Goal: Submit feedback/report problem: Submit feedback/report problem

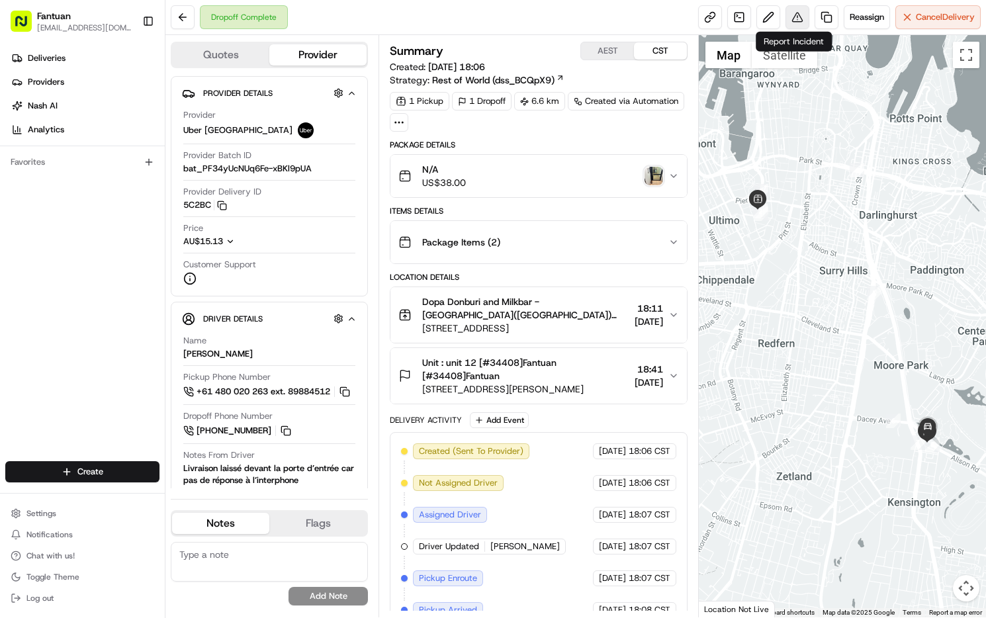
click at [790, 17] on button at bounding box center [797, 17] width 24 height 24
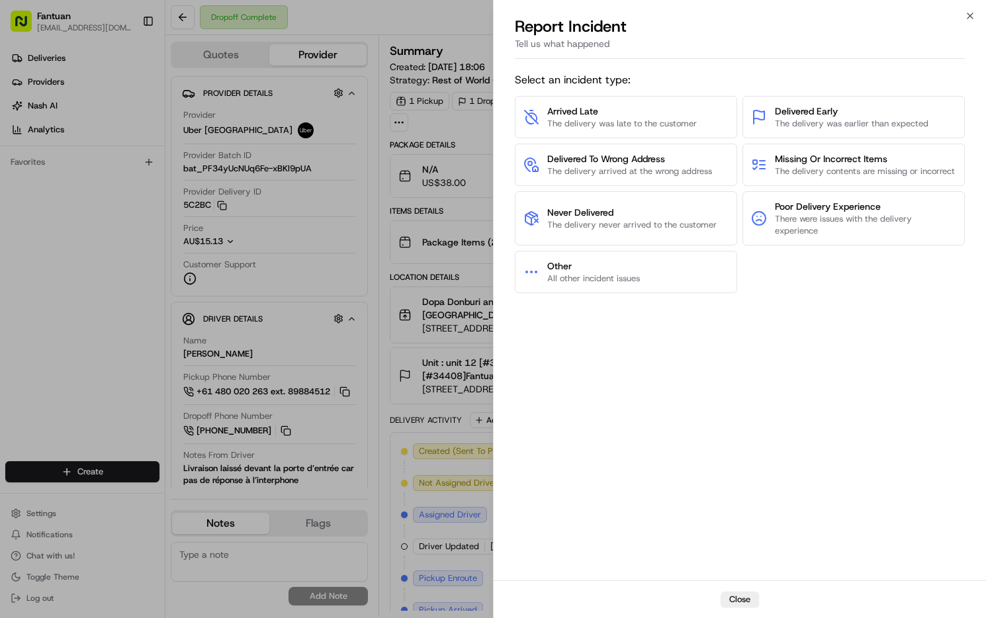
click at [558, 378] on div "Select an incident type: Arrived Late The delivery was late to the customer Del…" at bounding box center [740, 322] width 450 height 511
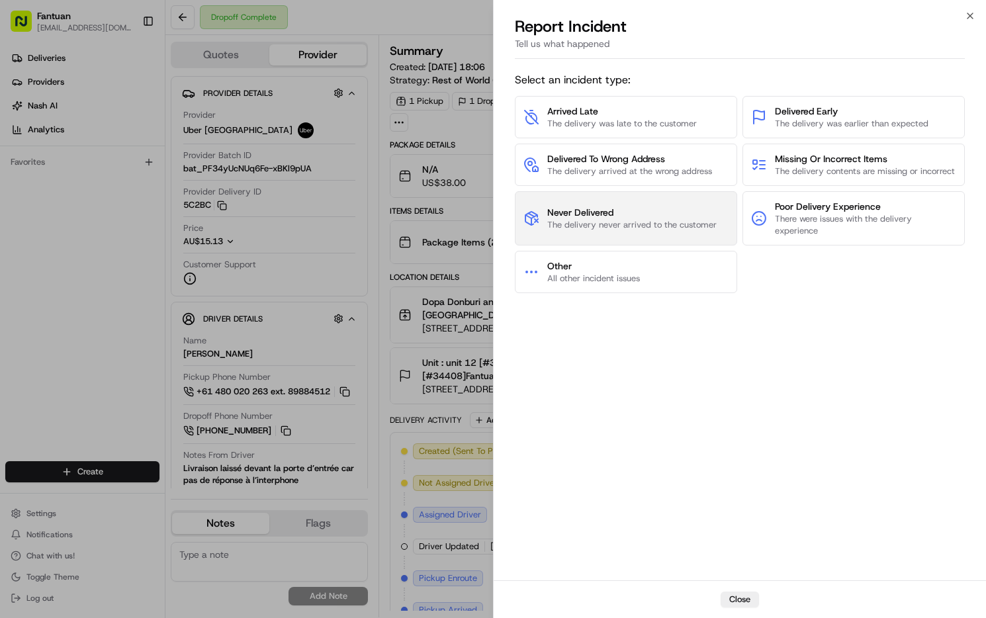
click at [631, 219] on span "Never Delivered" at bounding box center [631, 212] width 169 height 13
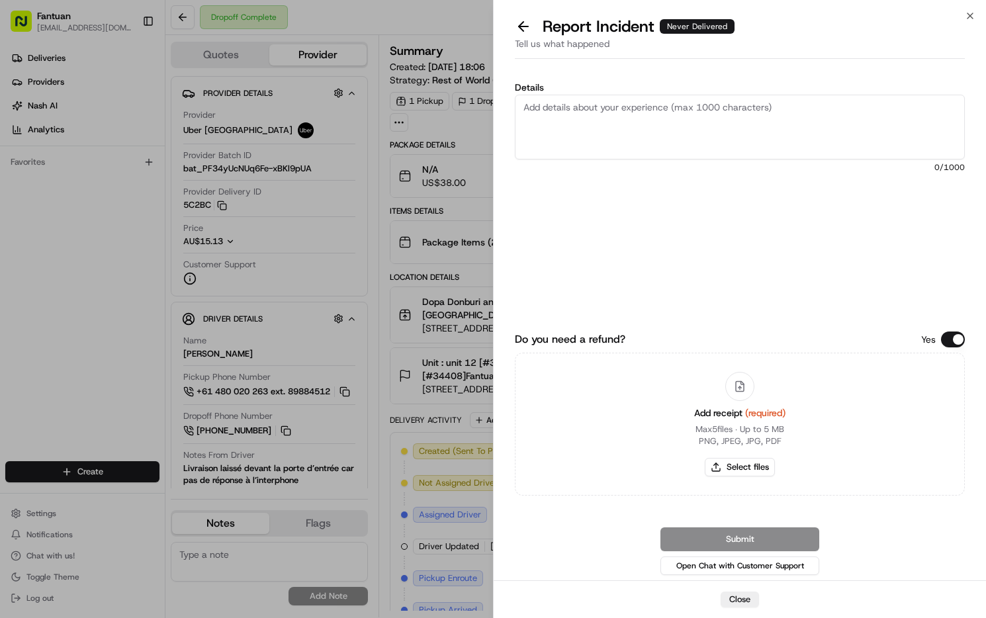
click at [545, 132] on textarea "Details" at bounding box center [740, 127] width 450 height 65
paste textarea "The order was not received. The driver's picture is at the location downstairs.…"
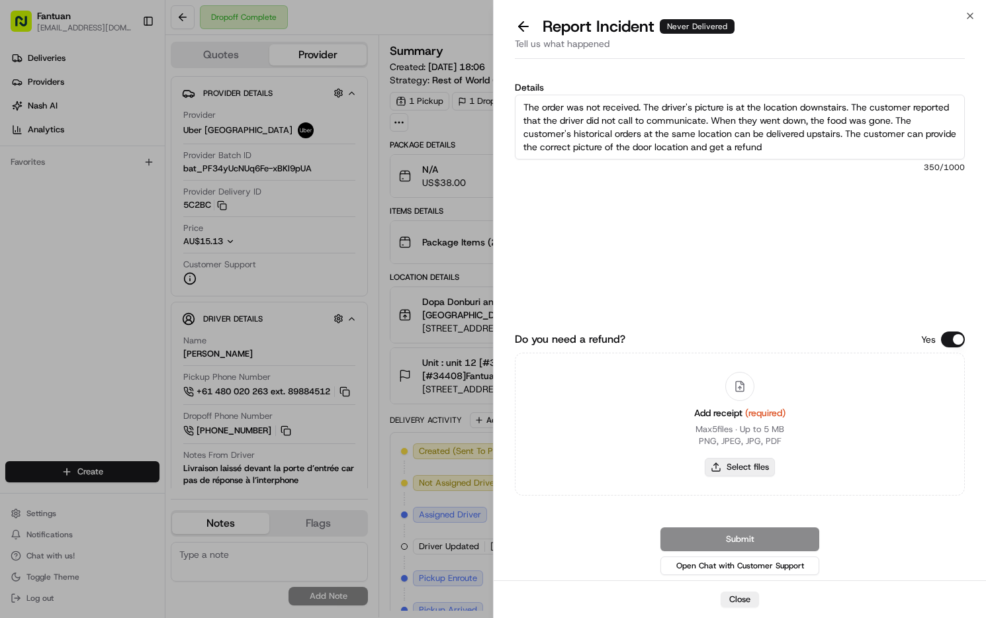
type textarea "The order was not received. The driver's picture is at the location downstairs.…"
click at [759, 467] on button "Select files" at bounding box center [740, 467] width 70 height 19
type input "C:\fakepath\screenshot_2025-08-23_22-00-19.png"
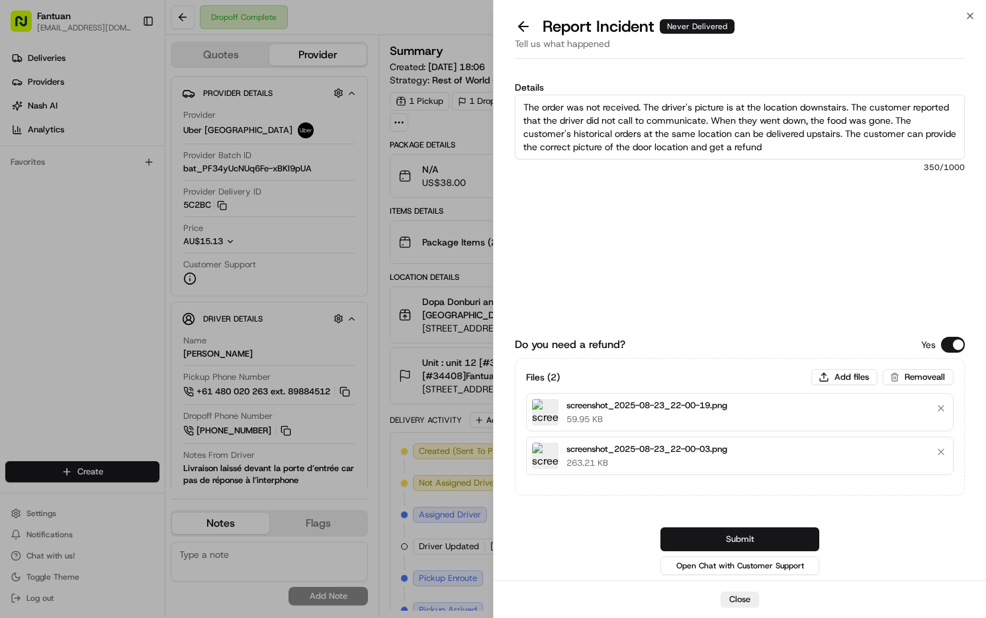
click at [770, 540] on button "Submit" at bounding box center [739, 539] width 159 height 24
